Goal: Transaction & Acquisition: Obtain resource

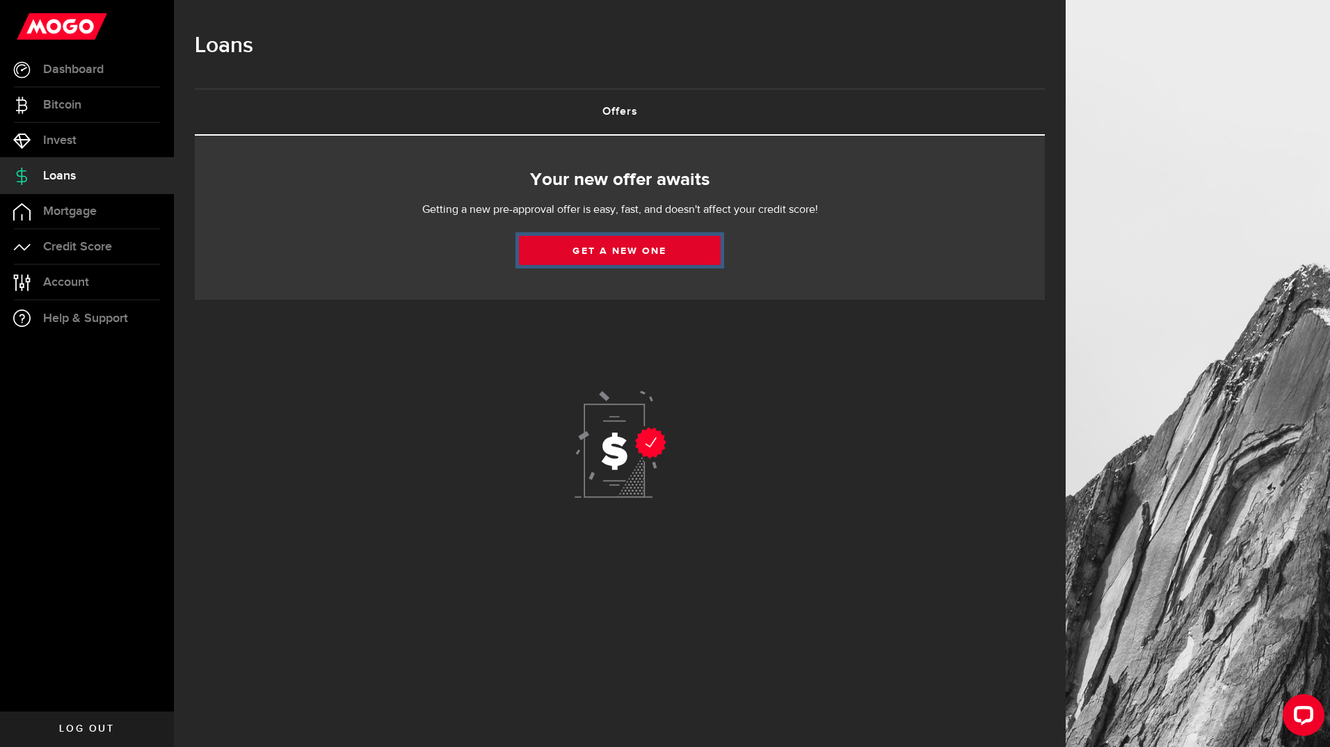
click at [601, 255] on link "Get a new one" at bounding box center [620, 250] width 202 height 29
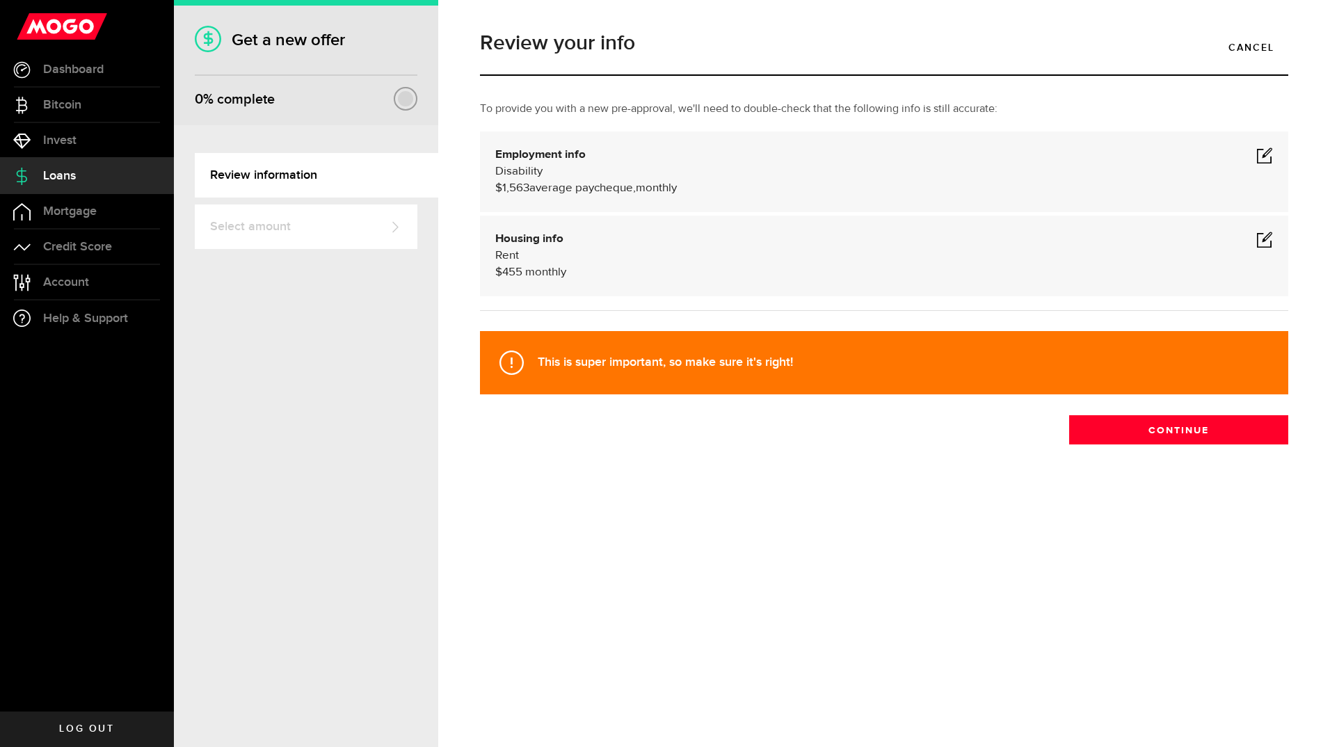
click at [1268, 161] on span at bounding box center [1265, 155] width 17 height 17
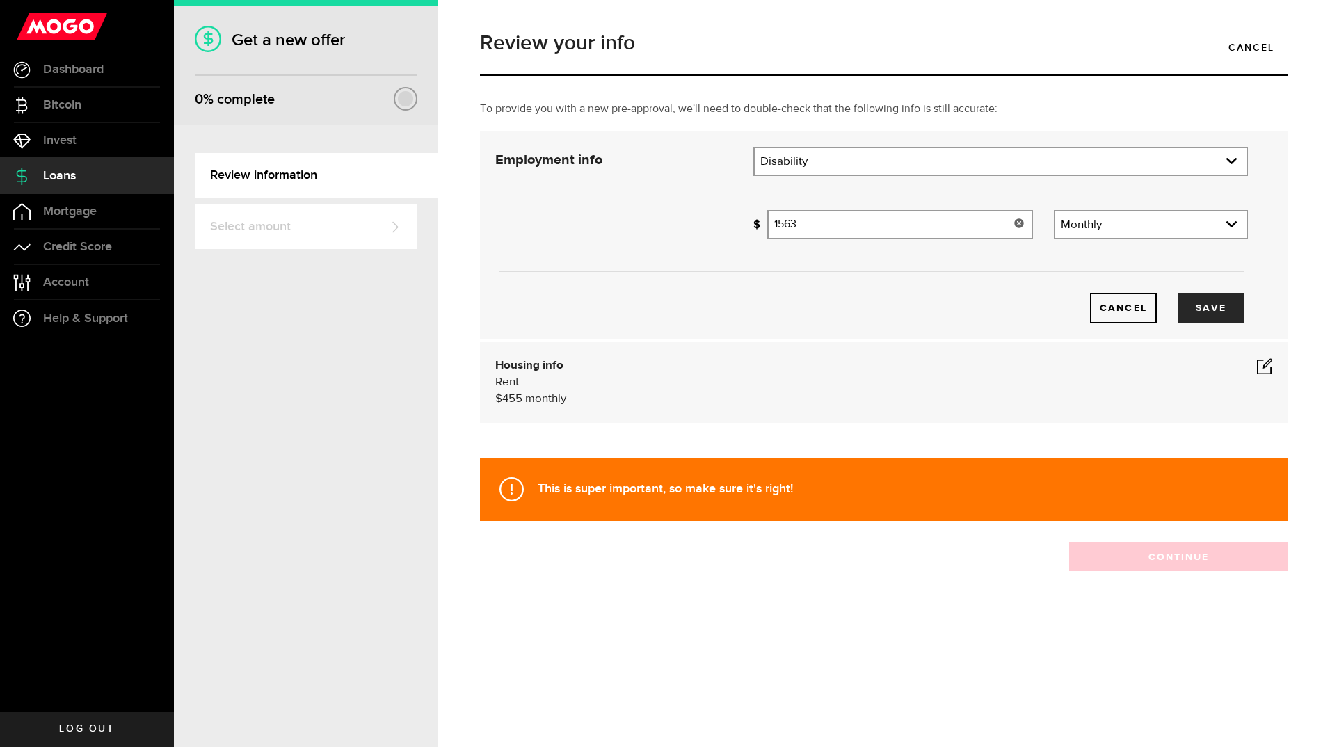
click at [823, 231] on input "1563" at bounding box center [900, 224] width 266 height 29
type input "1,628"
click at [1211, 302] on button "Save" at bounding box center [1211, 308] width 67 height 31
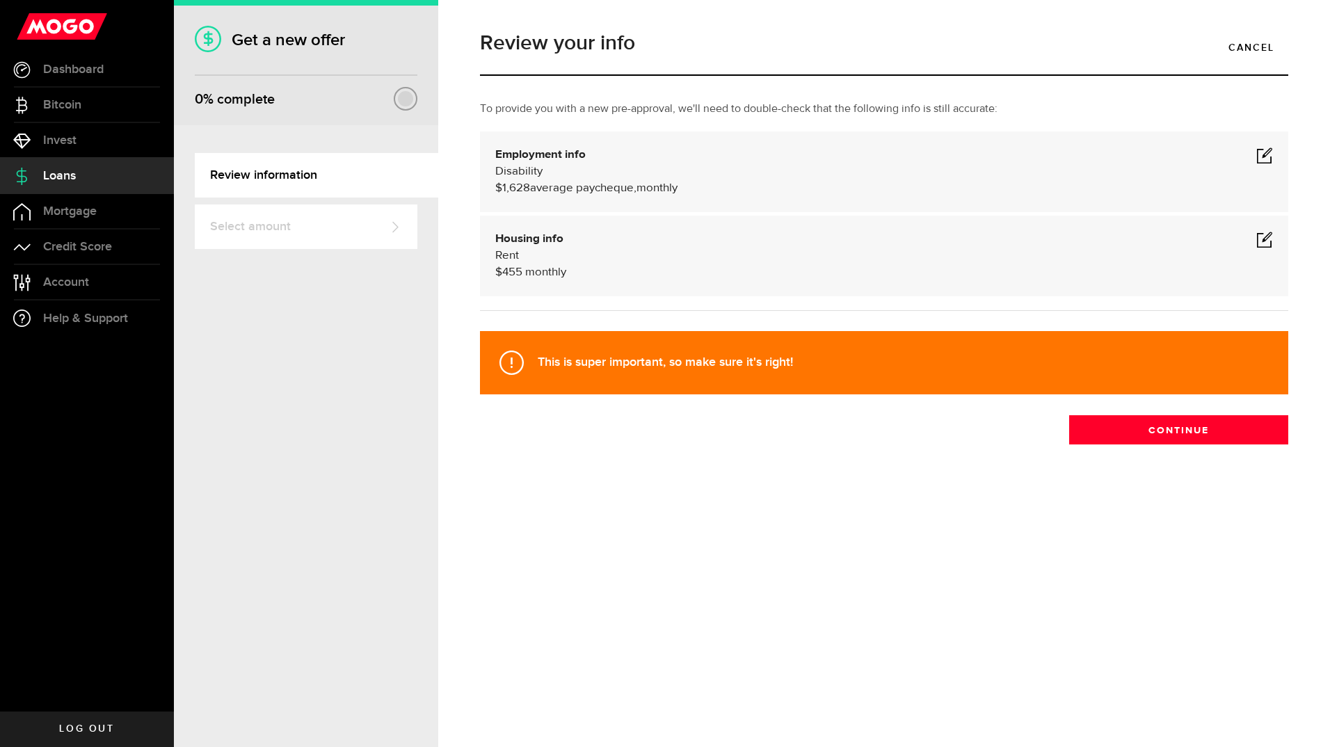
click at [520, 272] on span "455" at bounding box center [512, 272] width 20 height 12
click at [1265, 235] on span at bounding box center [1265, 239] width 17 height 17
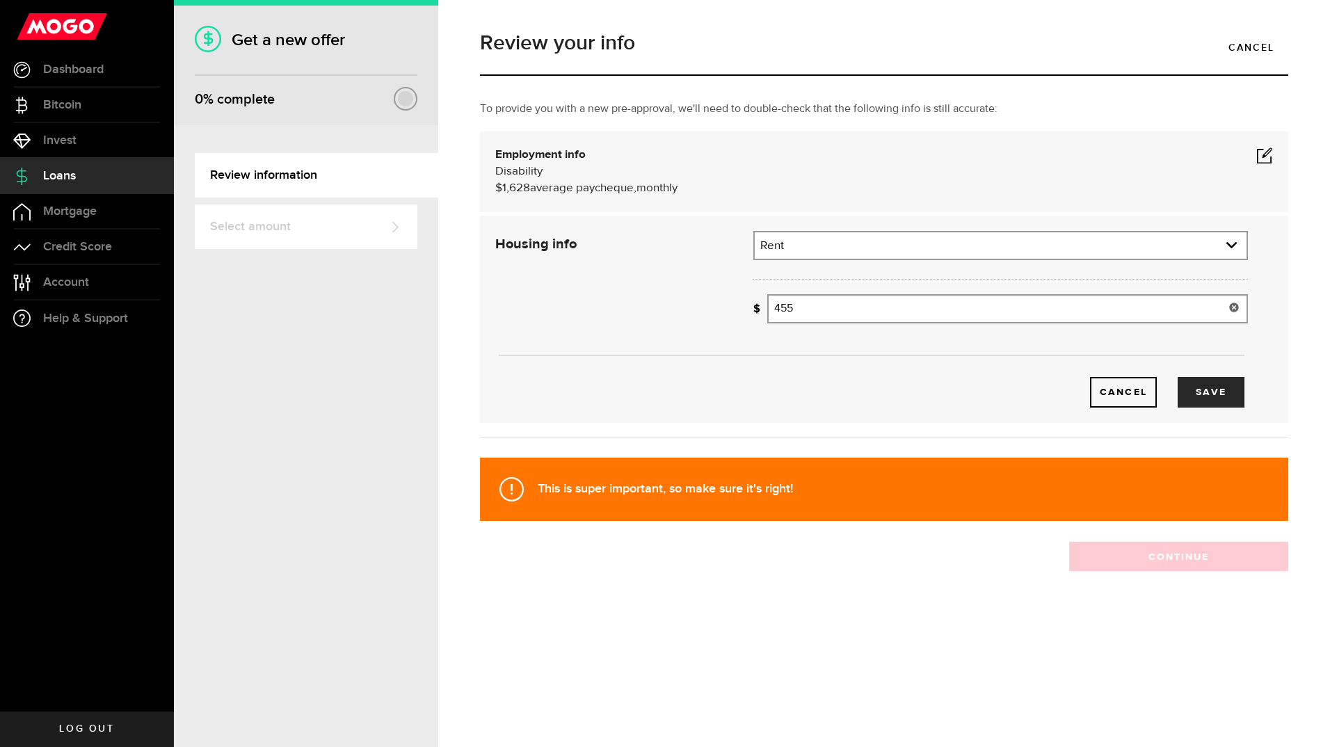
click at [809, 317] on input "455" at bounding box center [1007, 308] width 481 height 29
type input "494"
click at [1225, 389] on button "Save" at bounding box center [1211, 392] width 67 height 31
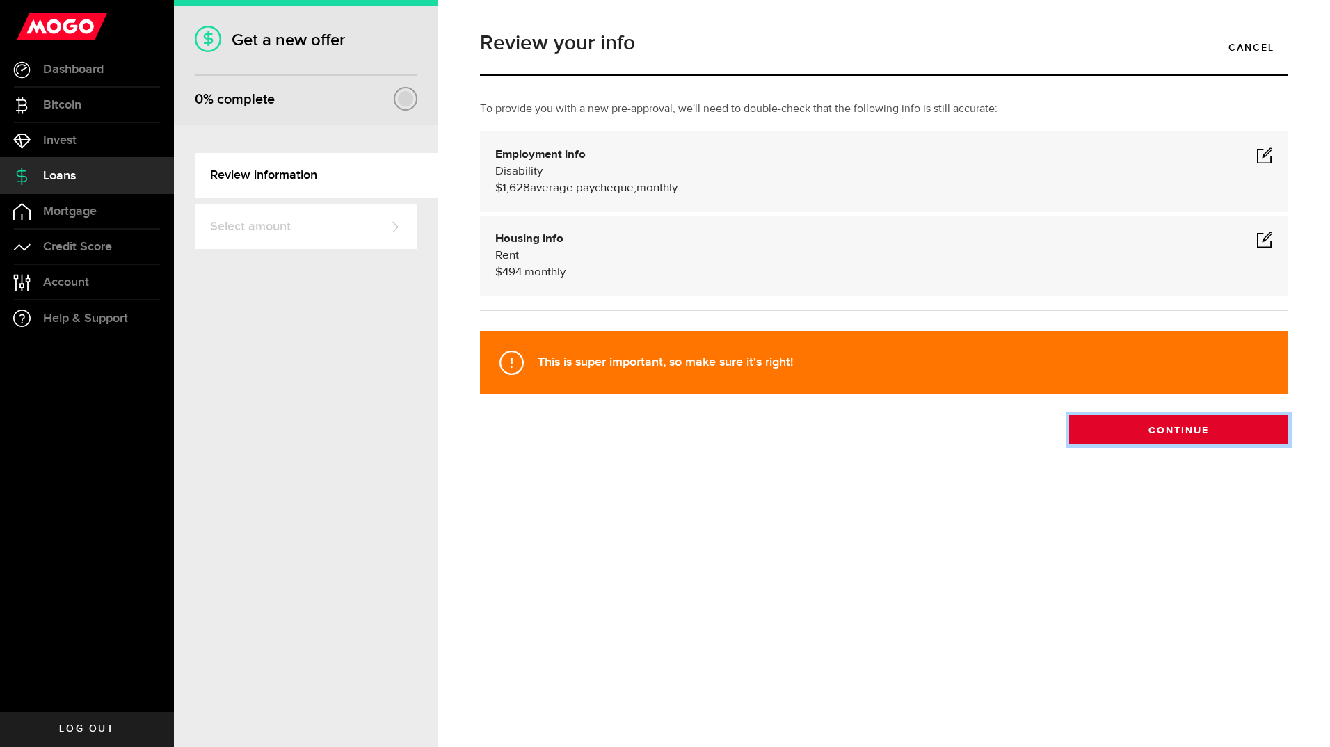
click at [1187, 427] on button "Continue" at bounding box center [1178, 429] width 219 height 29
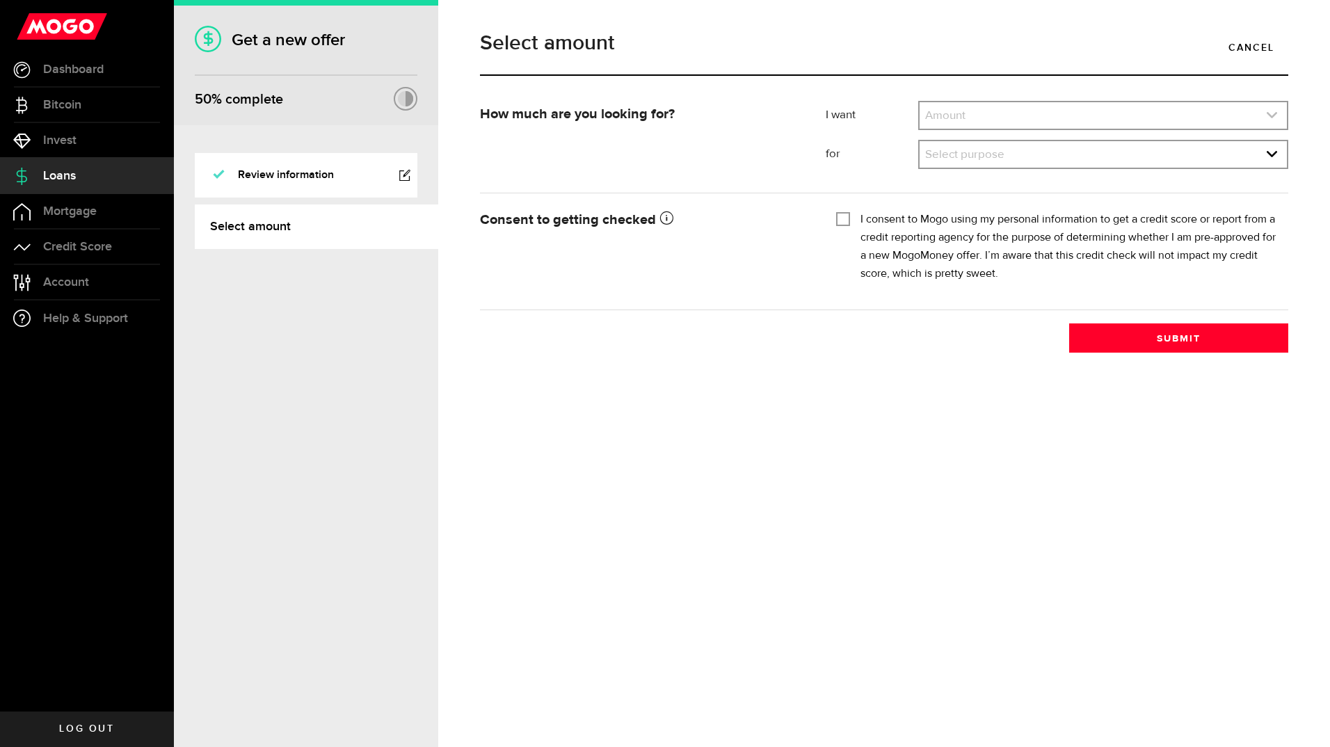
click at [1273, 113] on icon "expand select" at bounding box center [1272, 115] width 12 height 12
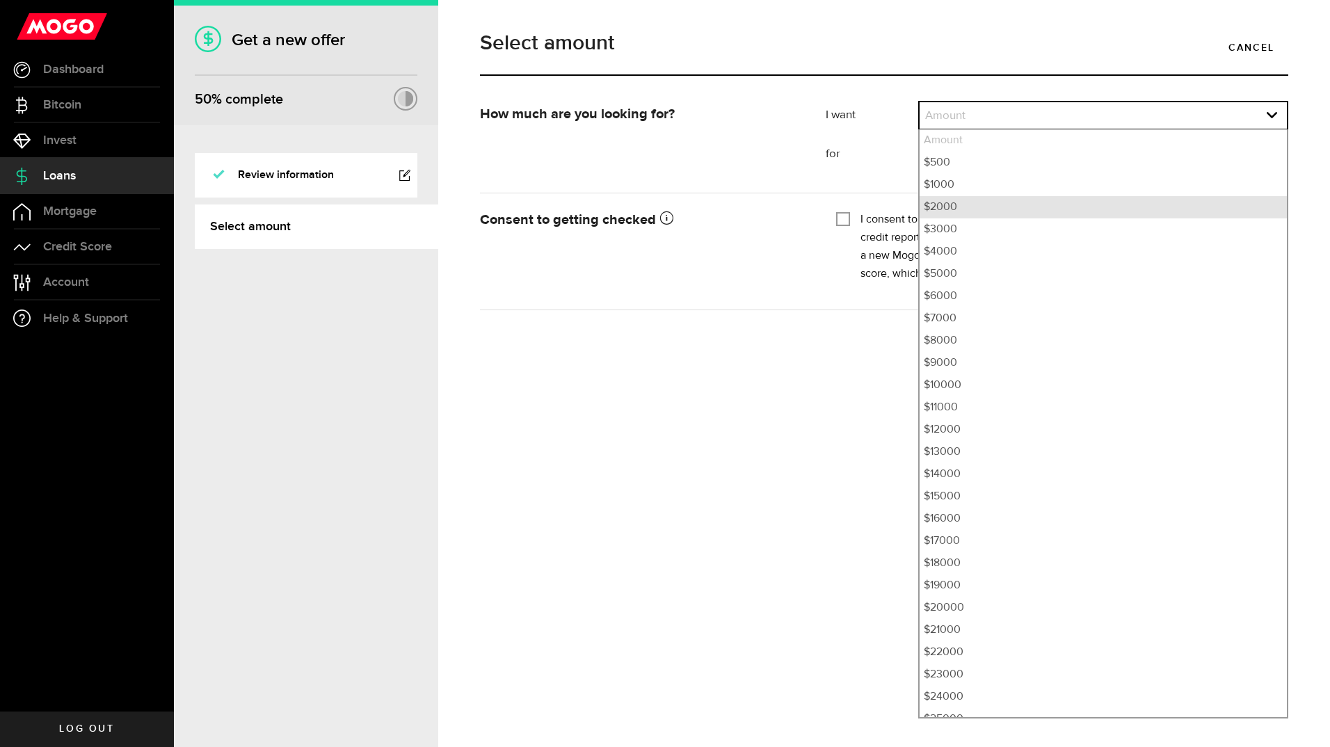
click at [994, 213] on li "$2000" at bounding box center [1103, 207] width 367 height 22
select select "2000"
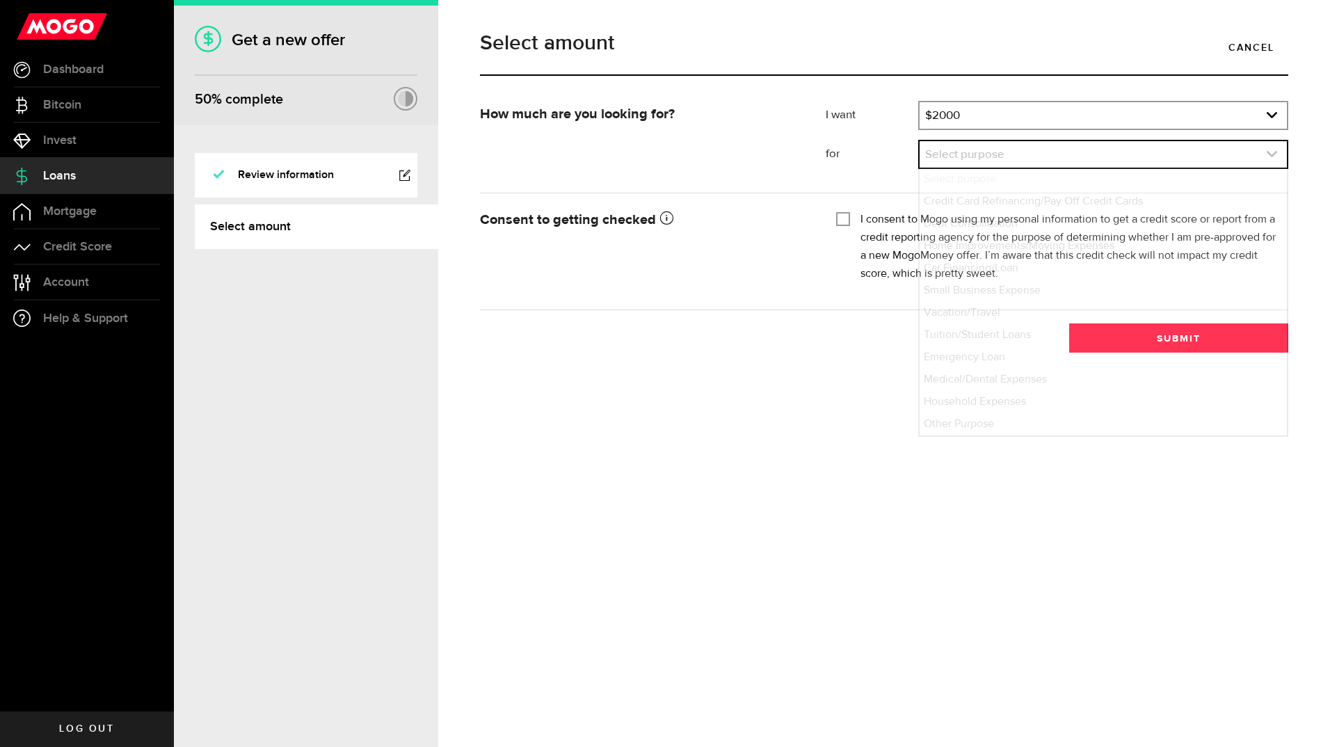
click at [1273, 152] on icon "expand select" at bounding box center [1272, 154] width 12 height 12
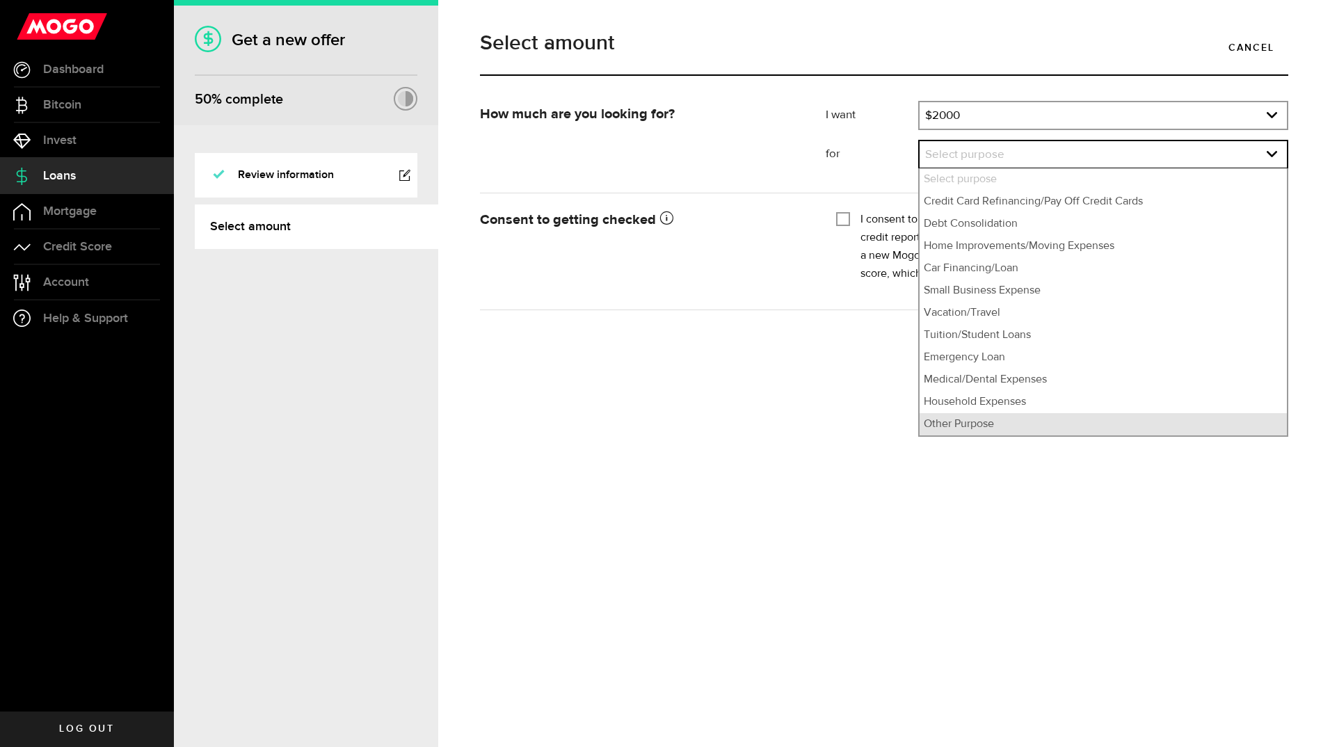
click at [1003, 419] on li "Other Purpose" at bounding box center [1103, 424] width 367 height 22
select select "Other Purpose"
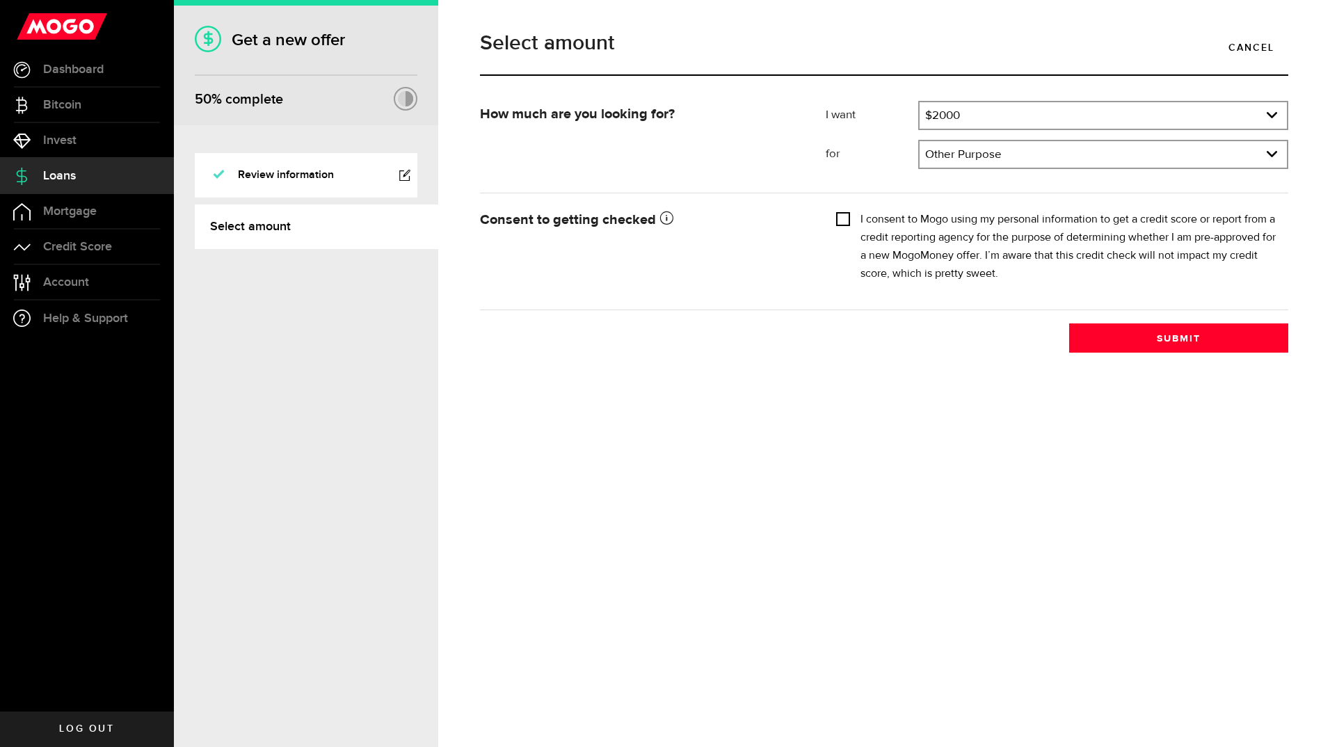
click at [838, 218] on input "I consent to Mogo using my personal information to get a credit score or report…" at bounding box center [843, 218] width 14 height 14
checkbox input "true"
click at [1163, 339] on button "Submit" at bounding box center [1178, 338] width 219 height 29
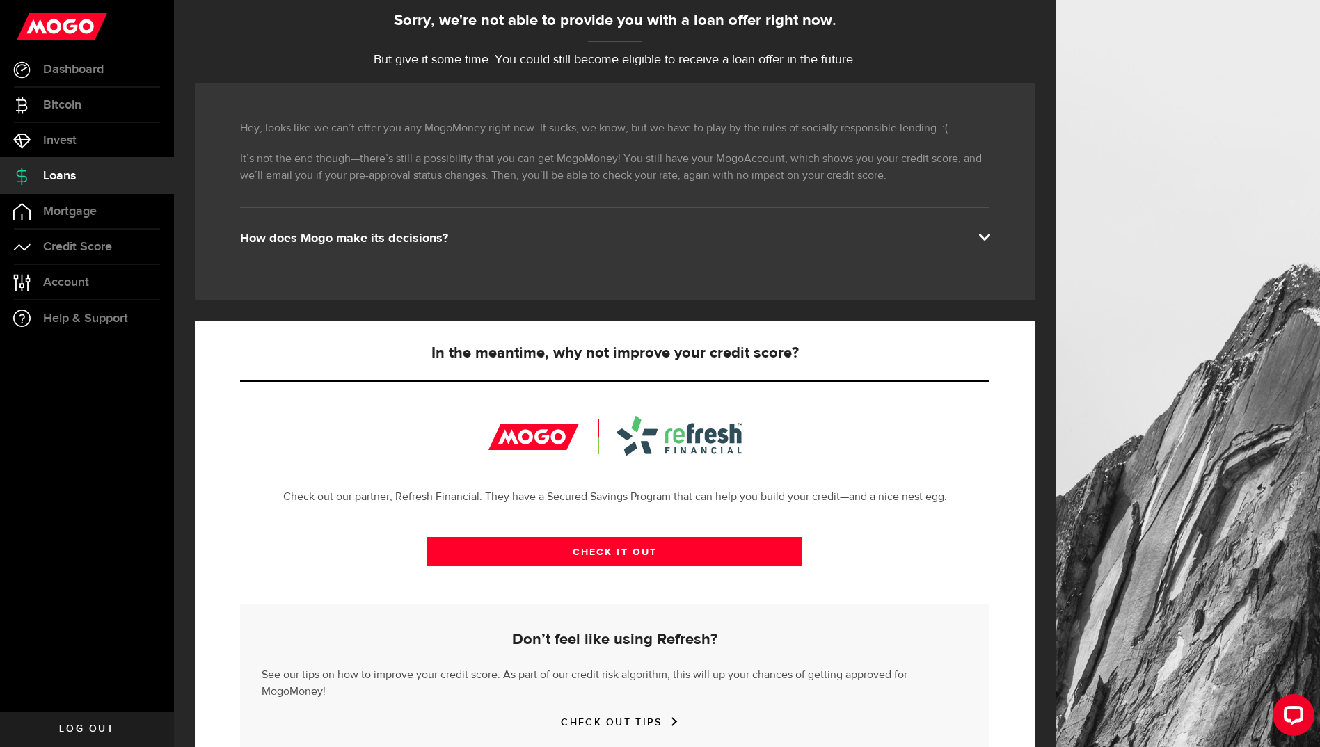
scroll to position [192, 0]
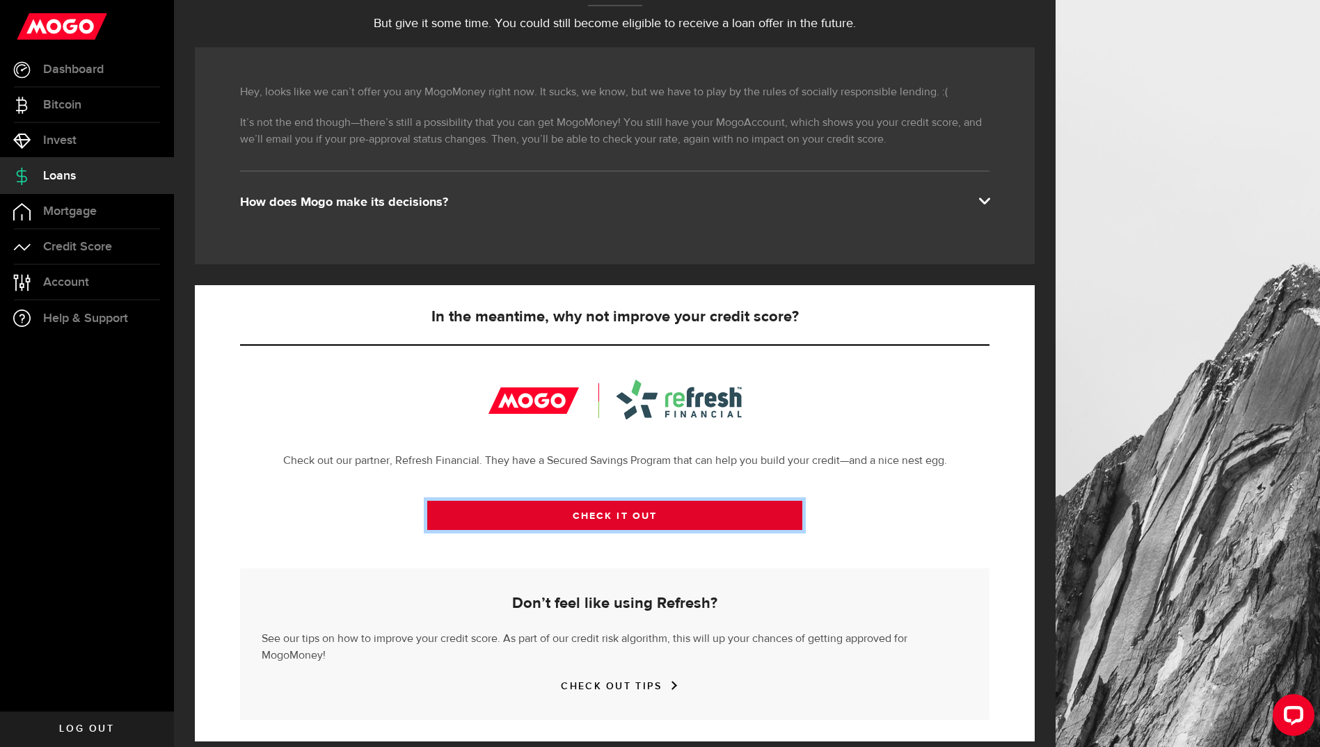
click at [619, 525] on link "CHECK IT OUT" at bounding box center [614, 515] width 375 height 29
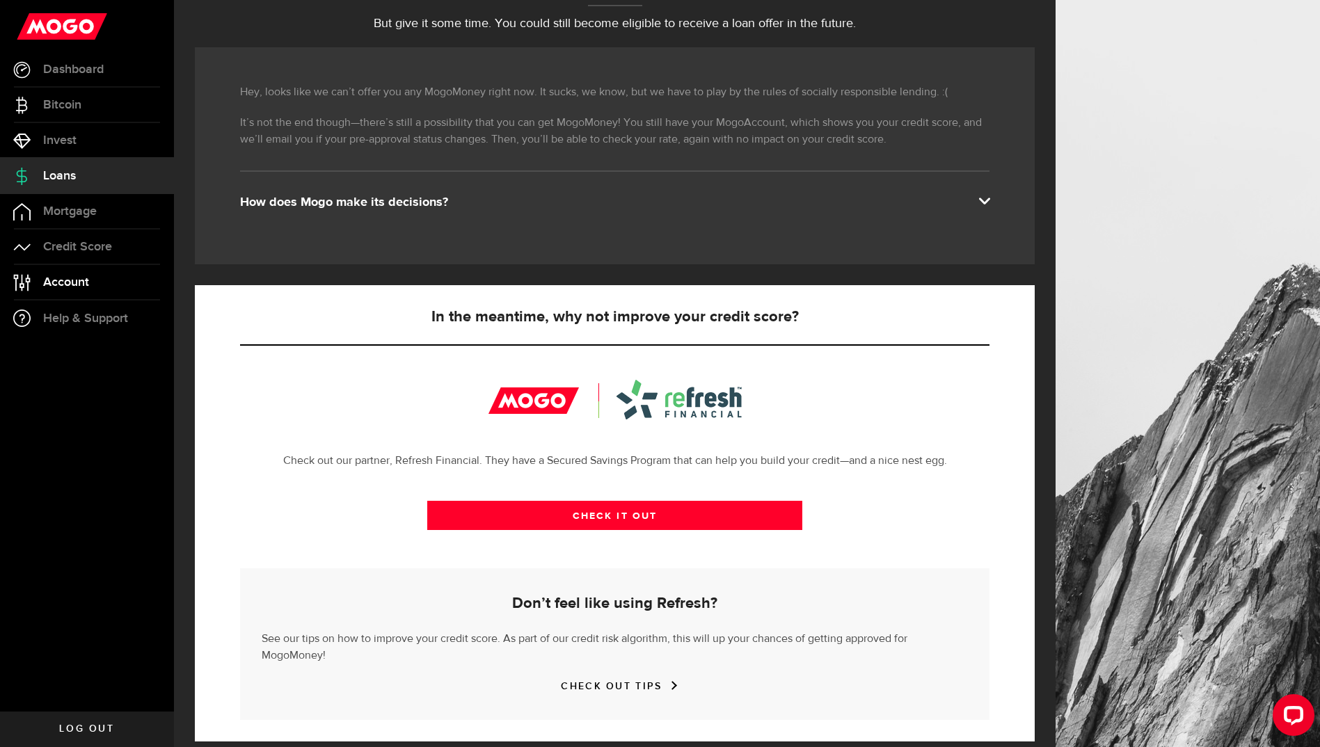
click at [94, 283] on link "Account Compte" at bounding box center [87, 282] width 174 height 35
